Goal: Check status: Check status

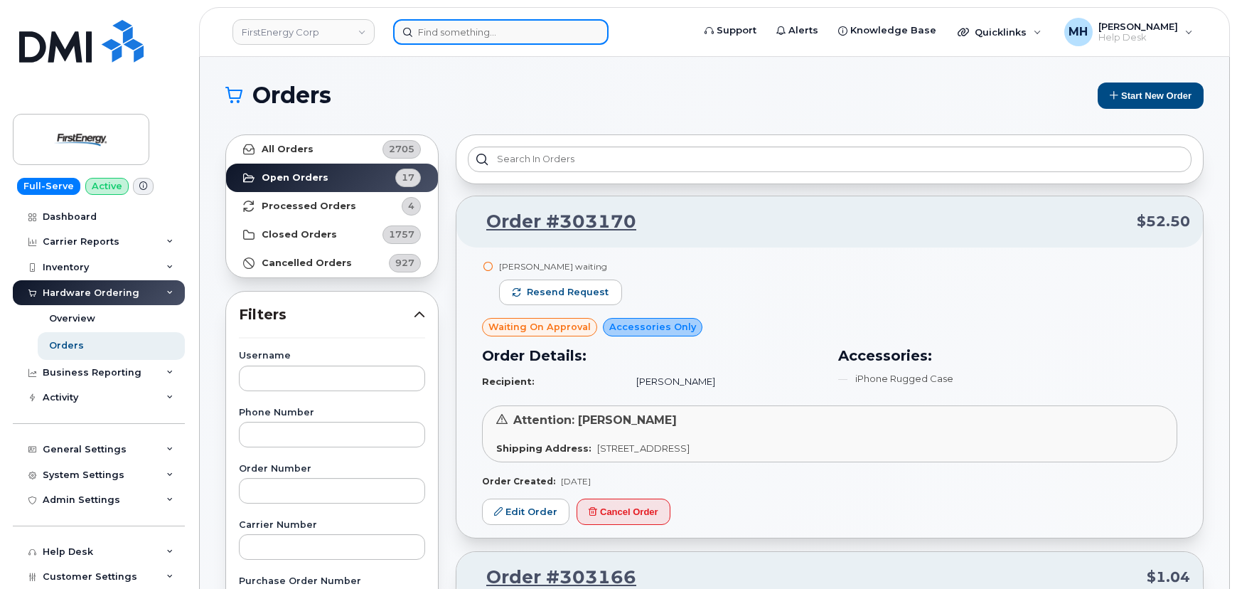
click at [455, 28] on input at bounding box center [500, 32] width 215 height 26
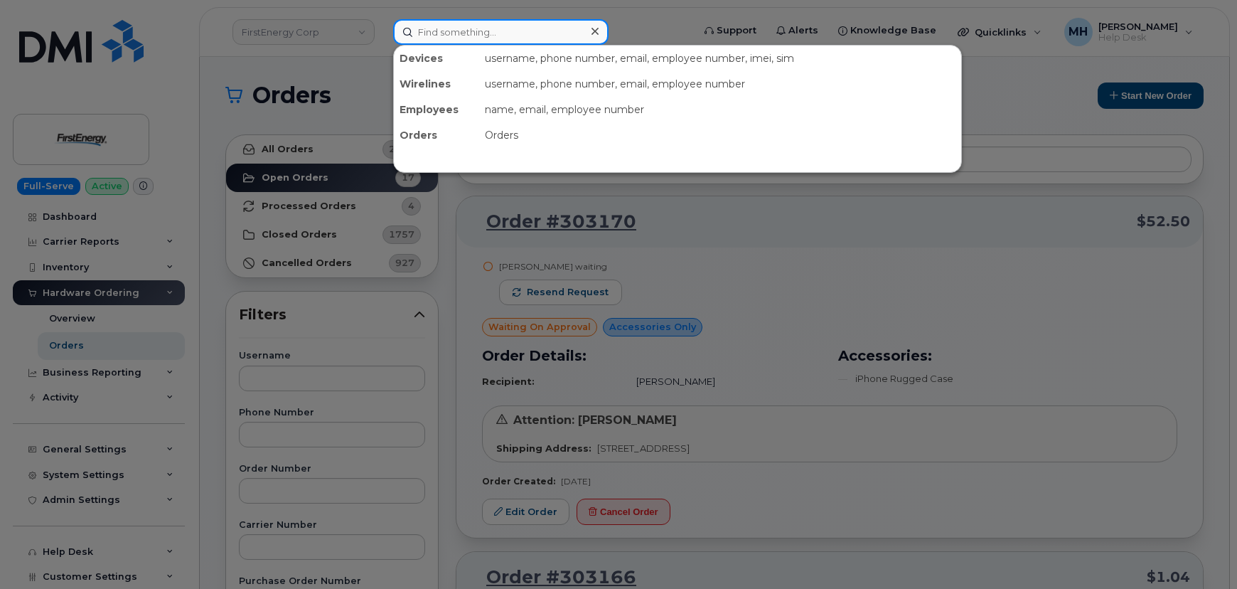
paste input "303140"
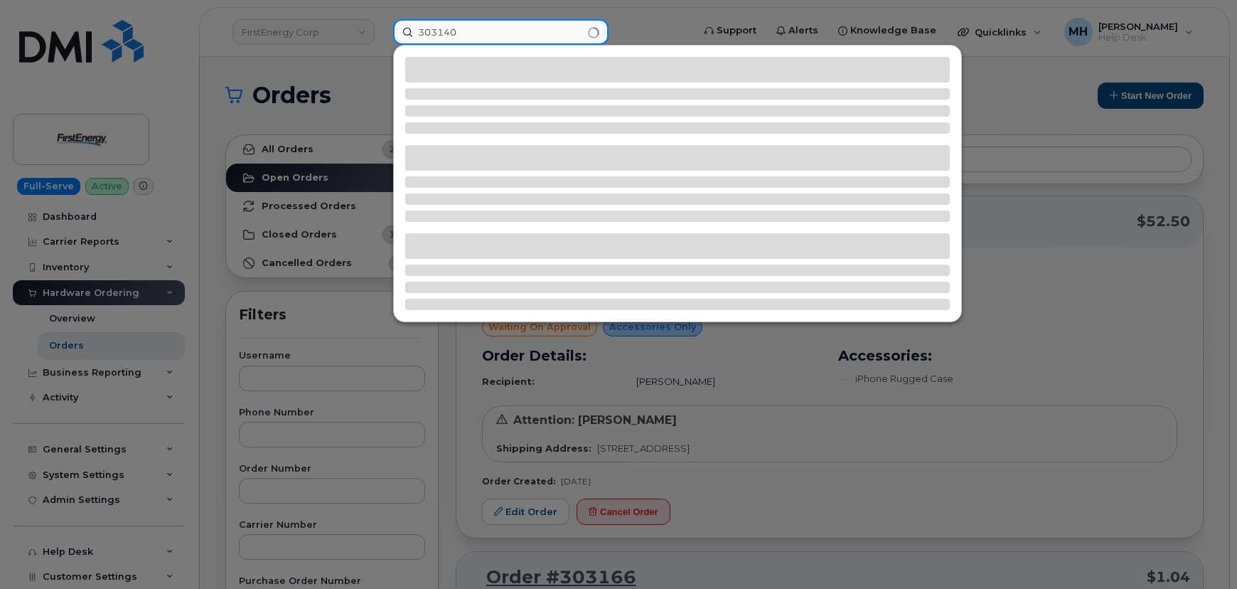
type input "303140"
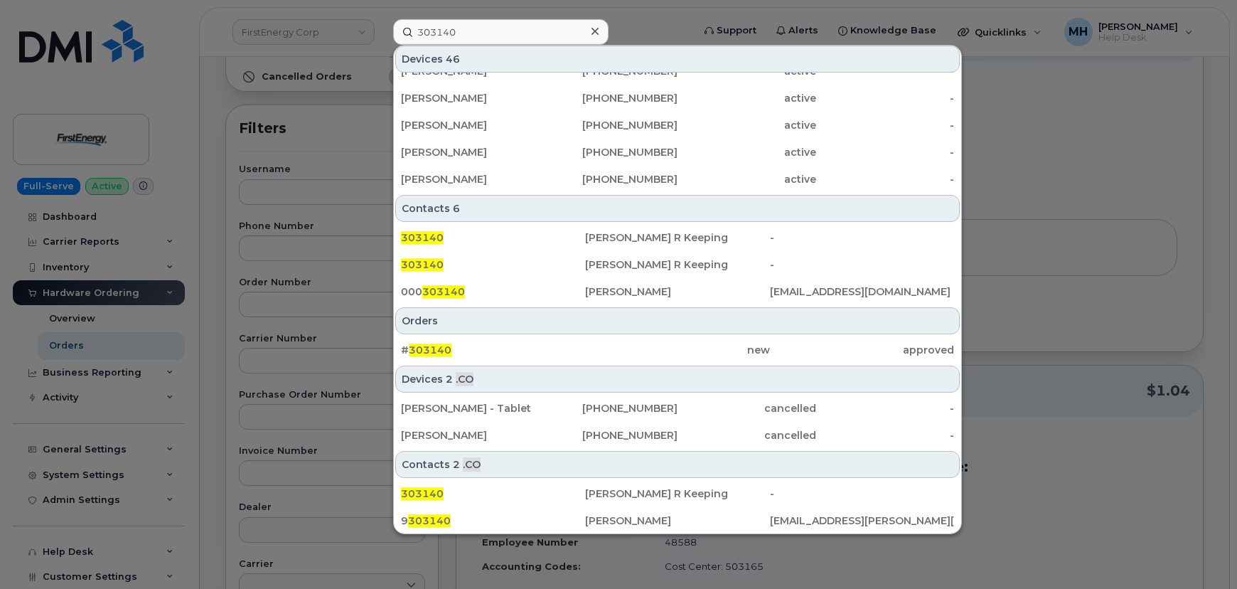
scroll to position [193, 0]
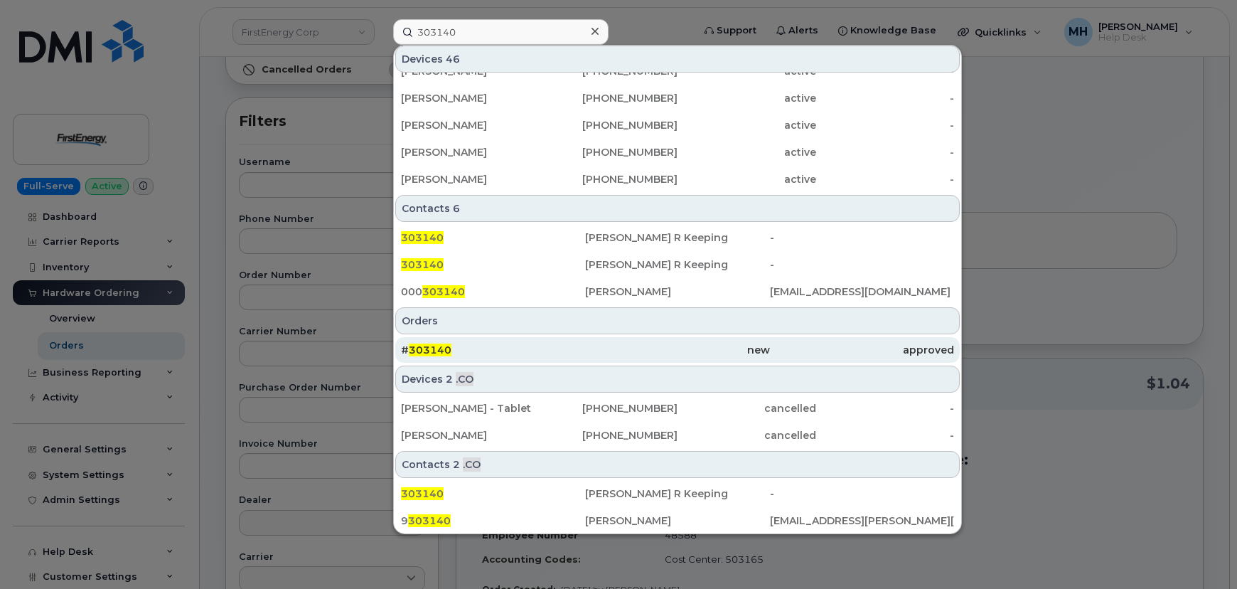
click at [553, 343] on div "# 303140" at bounding box center [493, 350] width 184 height 14
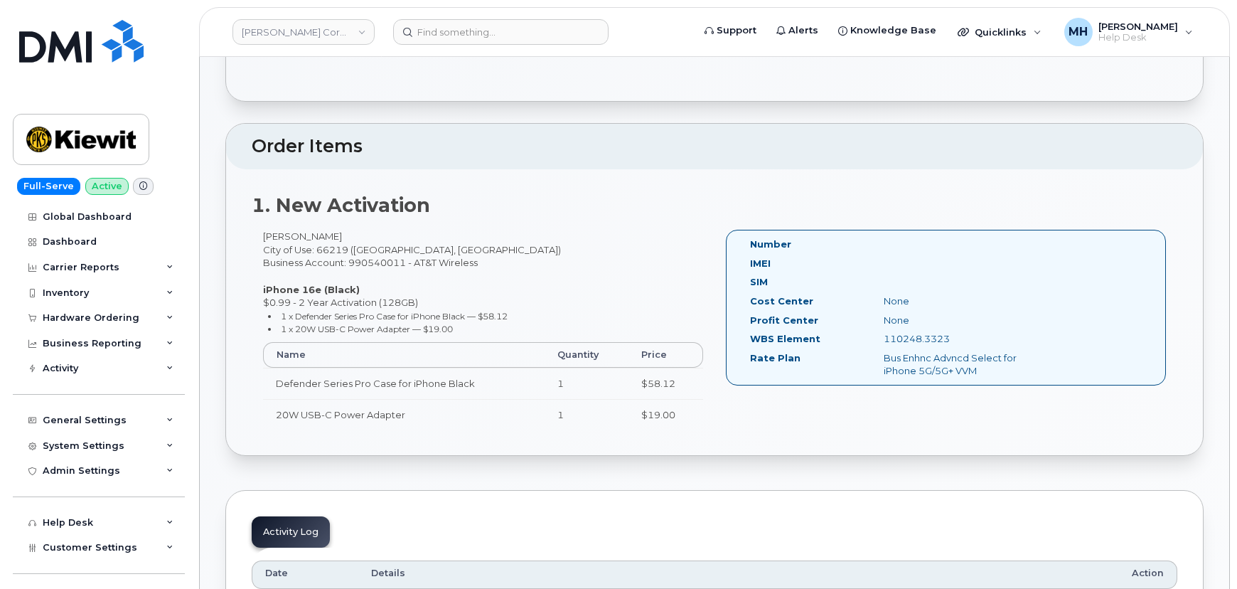
scroll to position [323, 0]
click at [117, 314] on div "Hardware Ordering" at bounding box center [91, 317] width 97 height 11
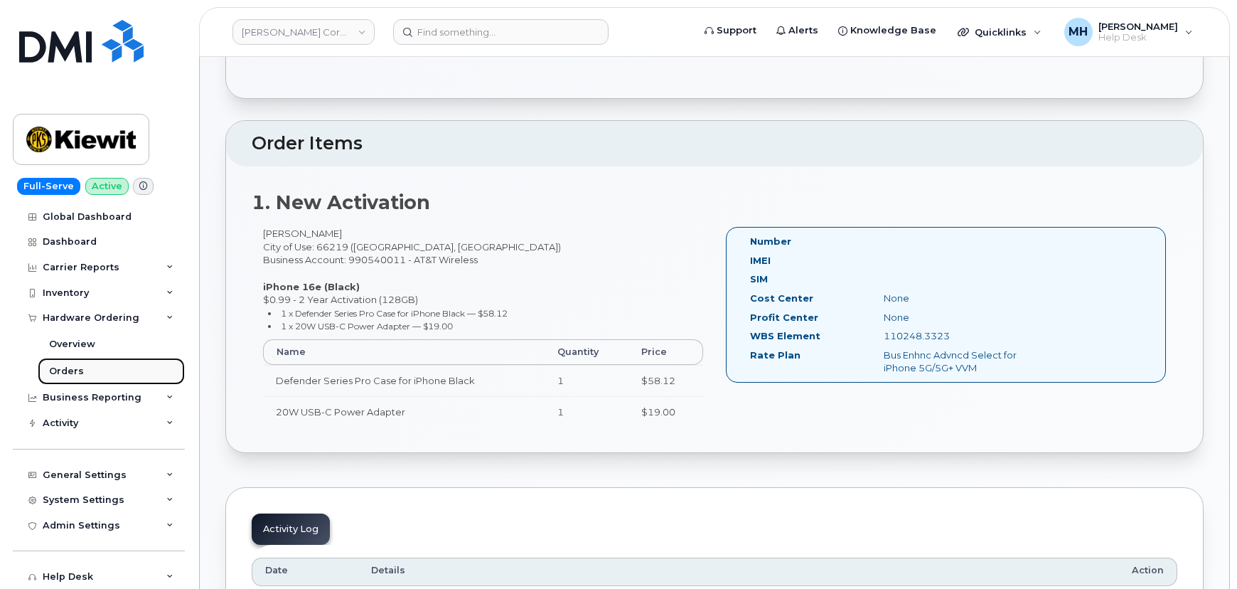
click at [91, 370] on link "Orders" at bounding box center [111, 371] width 147 height 27
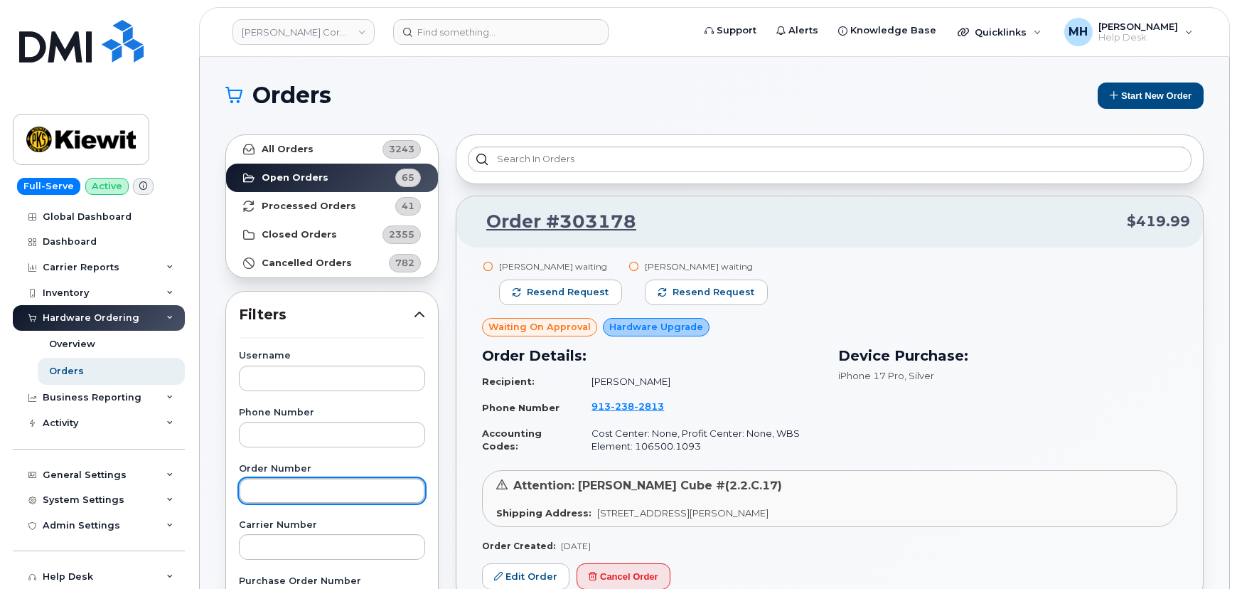
click at [321, 488] on input "text" at bounding box center [332, 491] width 186 height 26
paste input "303140"
type input "303140"
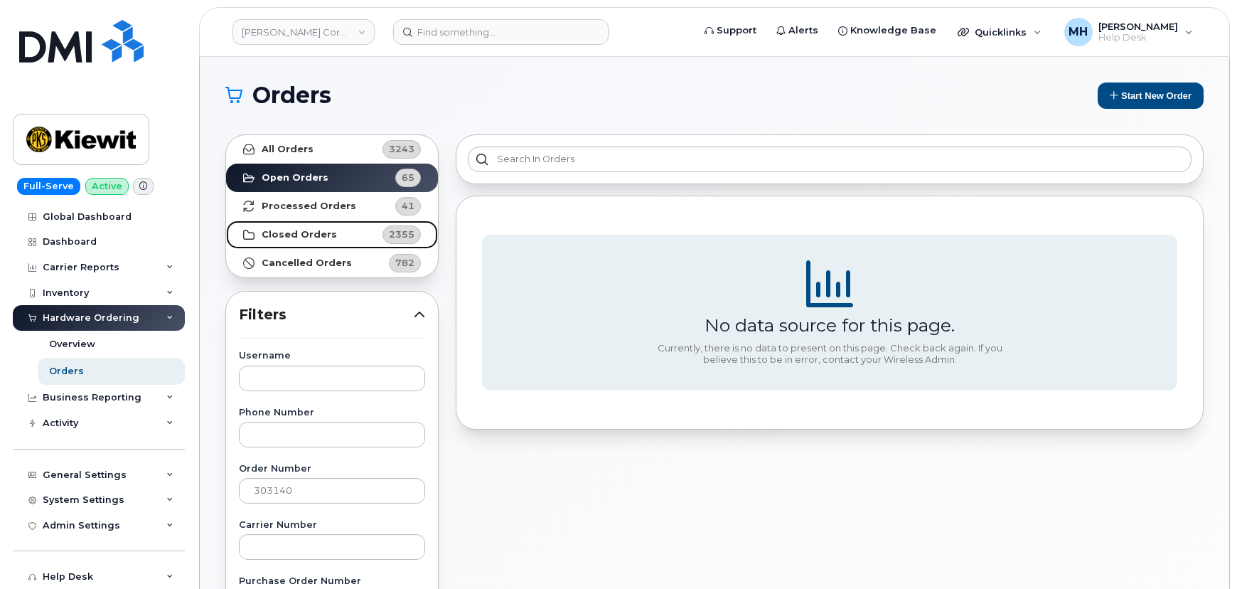
click at [288, 229] on strong "Closed Orders" at bounding box center [299, 234] width 75 height 11
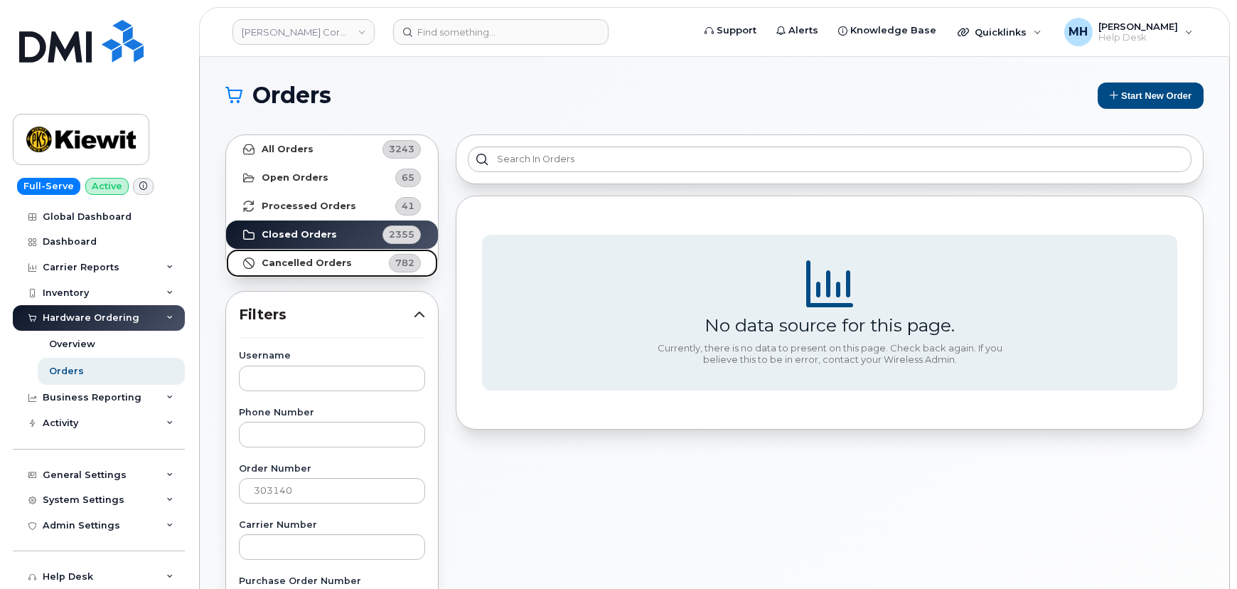
click at [305, 262] on strong "Cancelled Orders" at bounding box center [307, 262] width 90 height 11
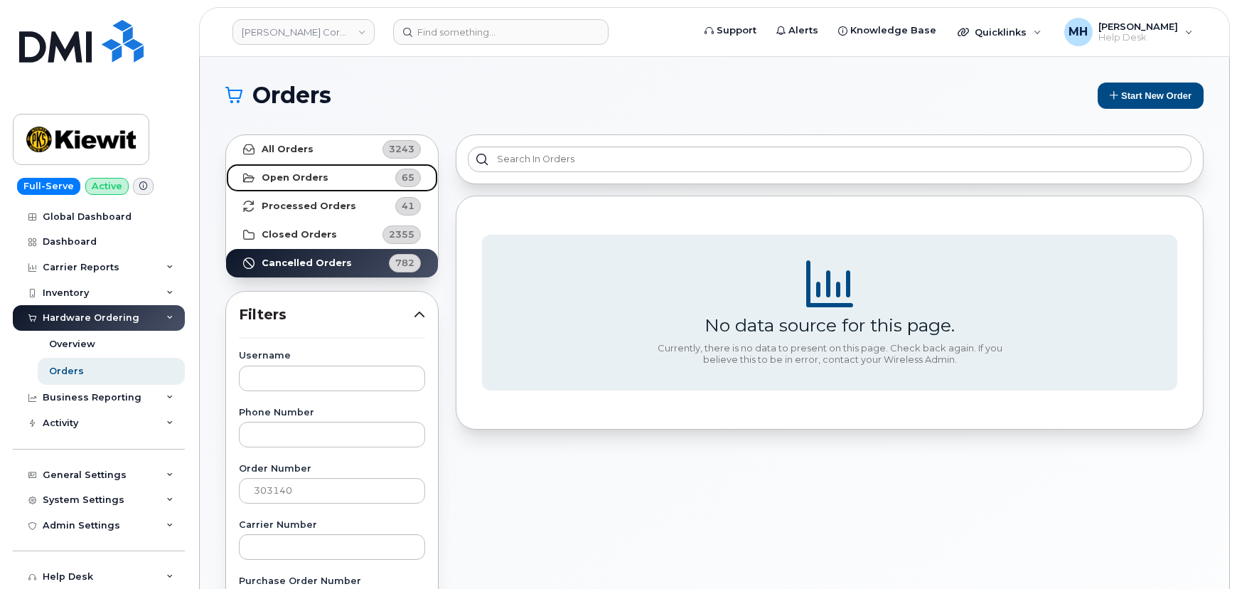
click at [294, 184] on link "Open Orders 65" at bounding box center [332, 177] width 212 height 28
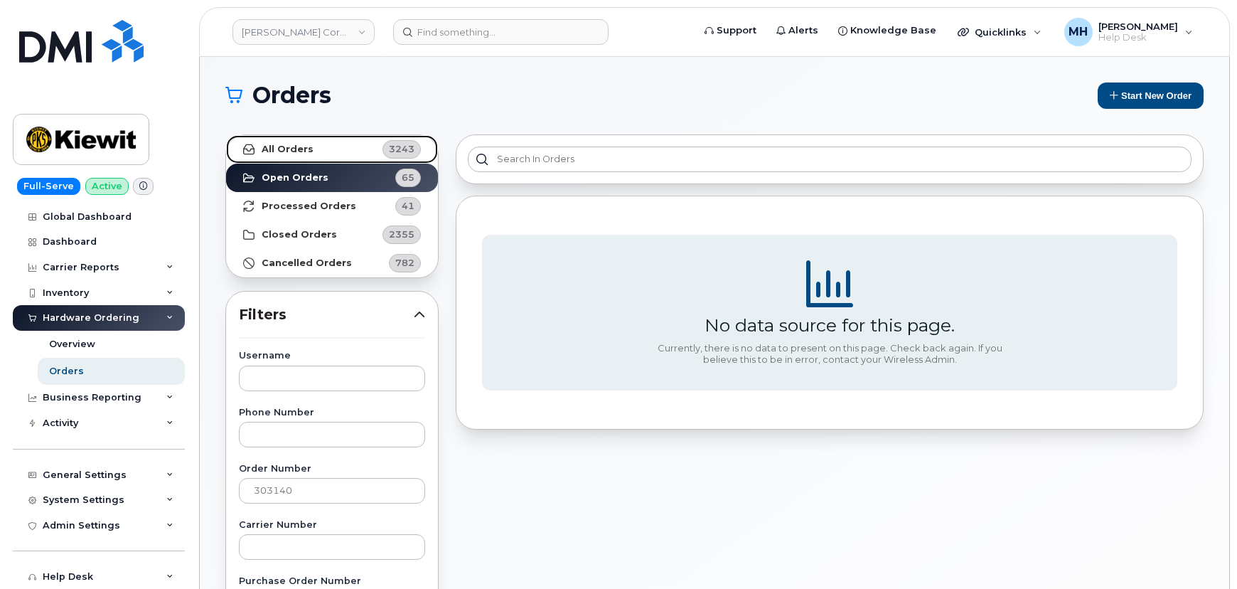
click at [291, 157] on link "All Orders 3243" at bounding box center [332, 149] width 212 height 28
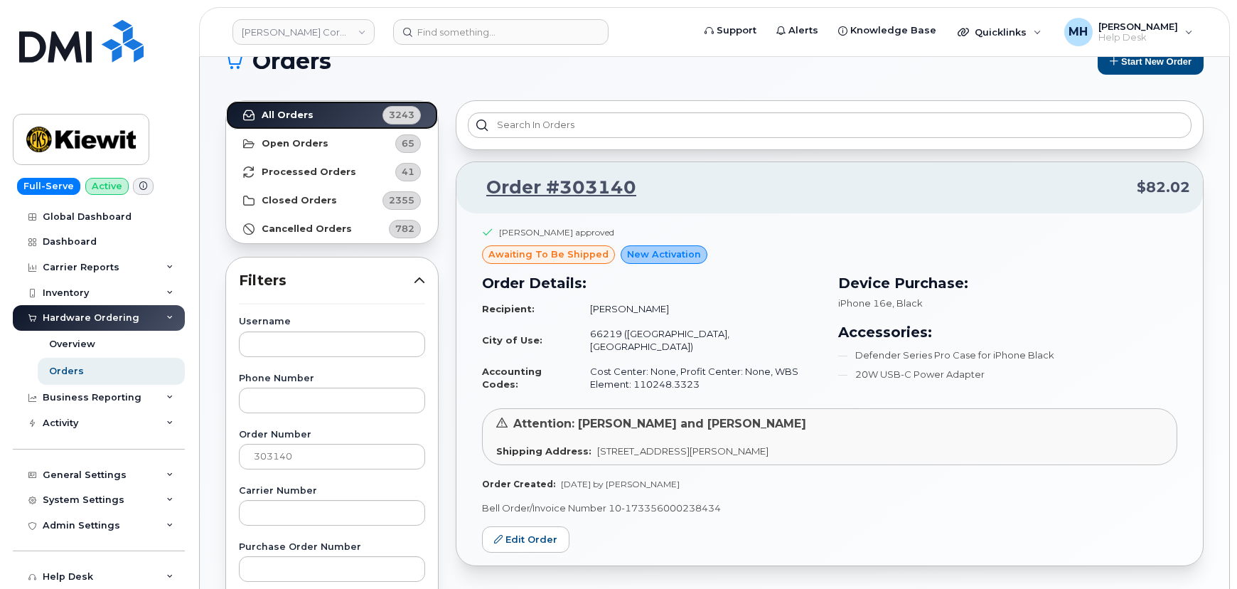
scroll to position [129, 0]
